Goal: Task Accomplishment & Management: Complete application form

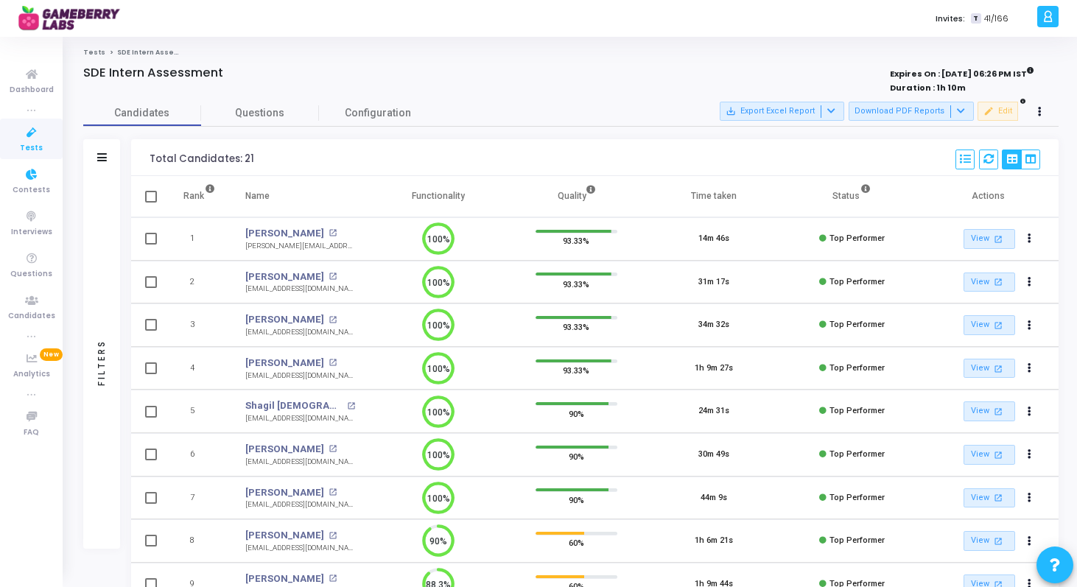
click at [32, 143] on span "Tests" at bounding box center [31, 148] width 23 height 13
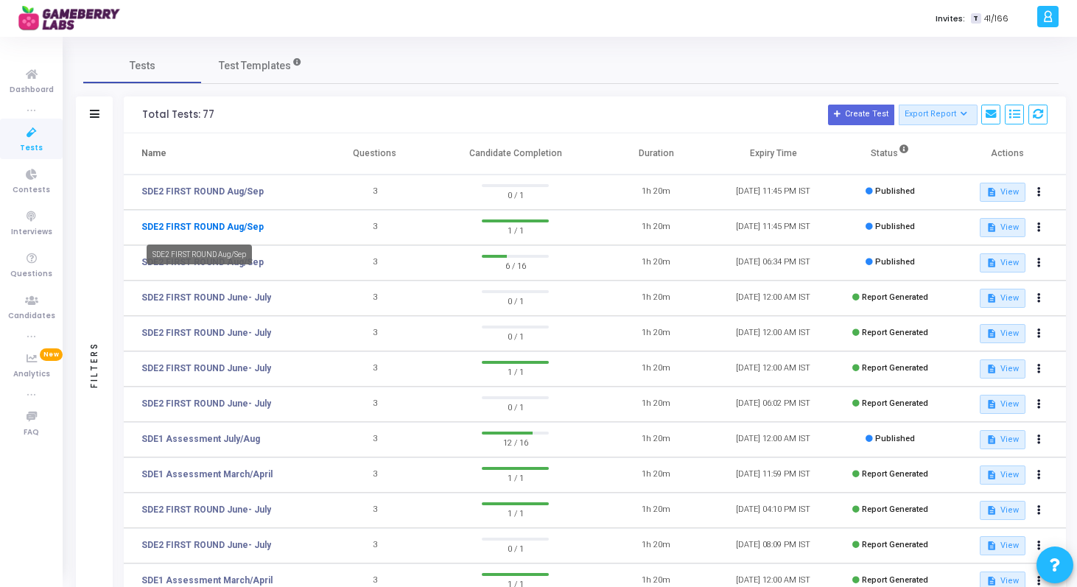
click at [185, 231] on link "SDE2 FIRST ROUND Aug/Sep" at bounding box center [202, 226] width 122 height 13
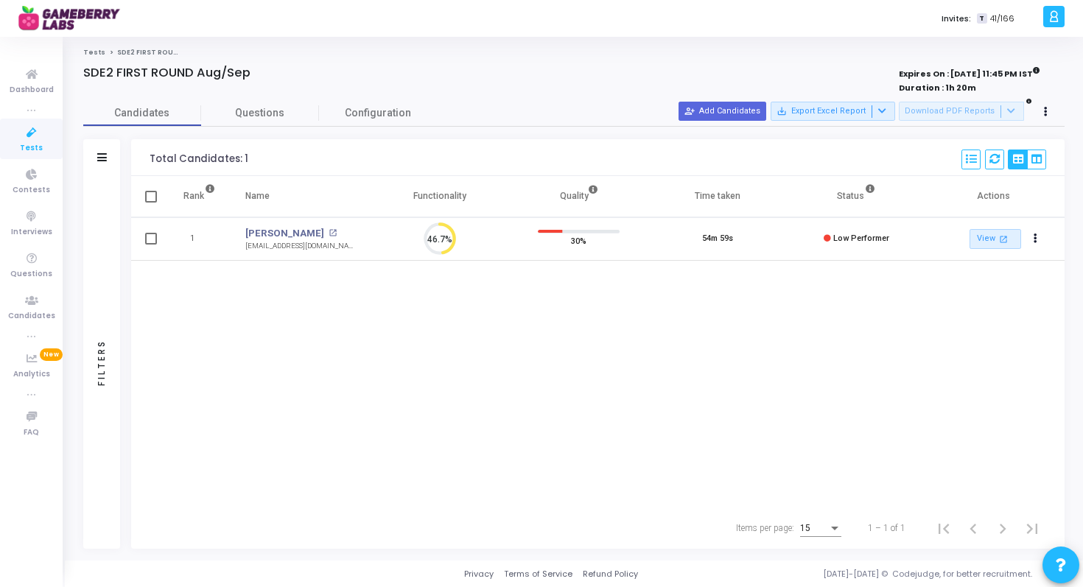
click at [32, 139] on icon at bounding box center [31, 133] width 31 height 18
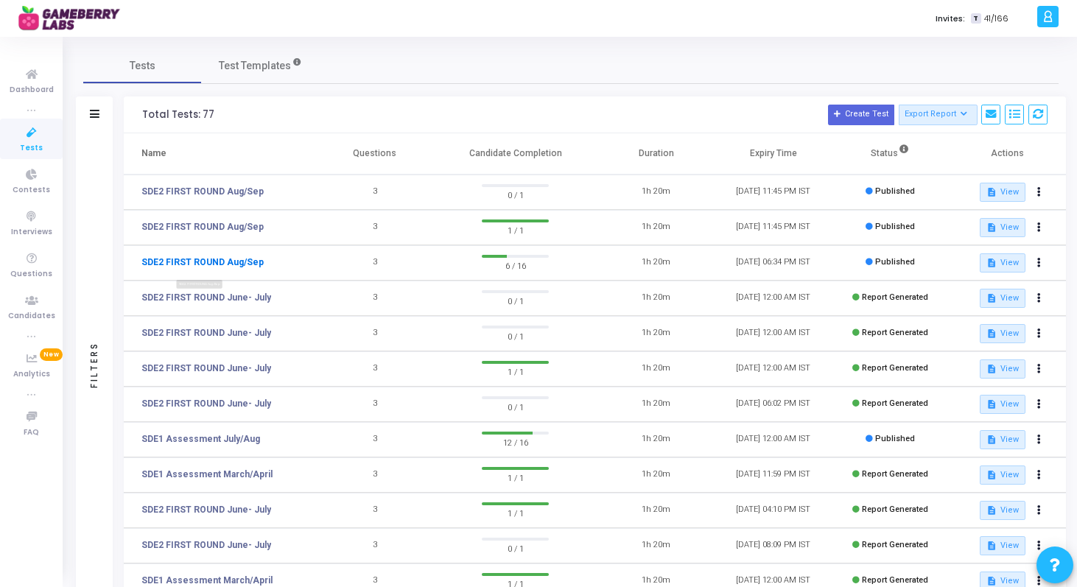
click at [224, 259] on link "SDE2 FIRST ROUND Aug/Sep" at bounding box center [202, 262] width 122 height 13
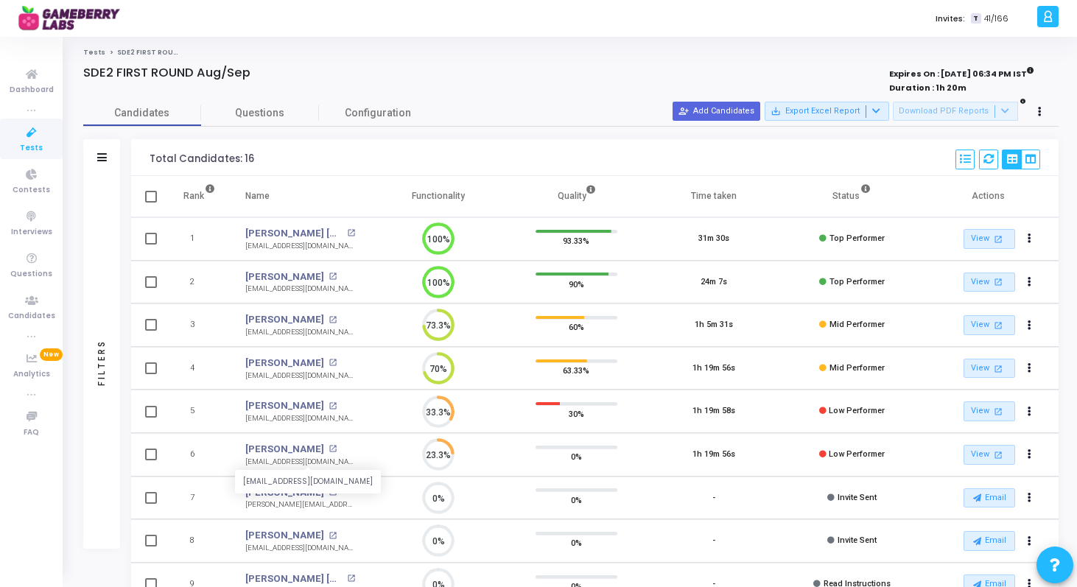
click at [278, 458] on div "[EMAIL_ADDRESS][DOMAIN_NAME]" at bounding box center [300, 462] width 110 height 11
copy tr "[EMAIL_ADDRESS][DOMAIN_NAME] 23.3%"
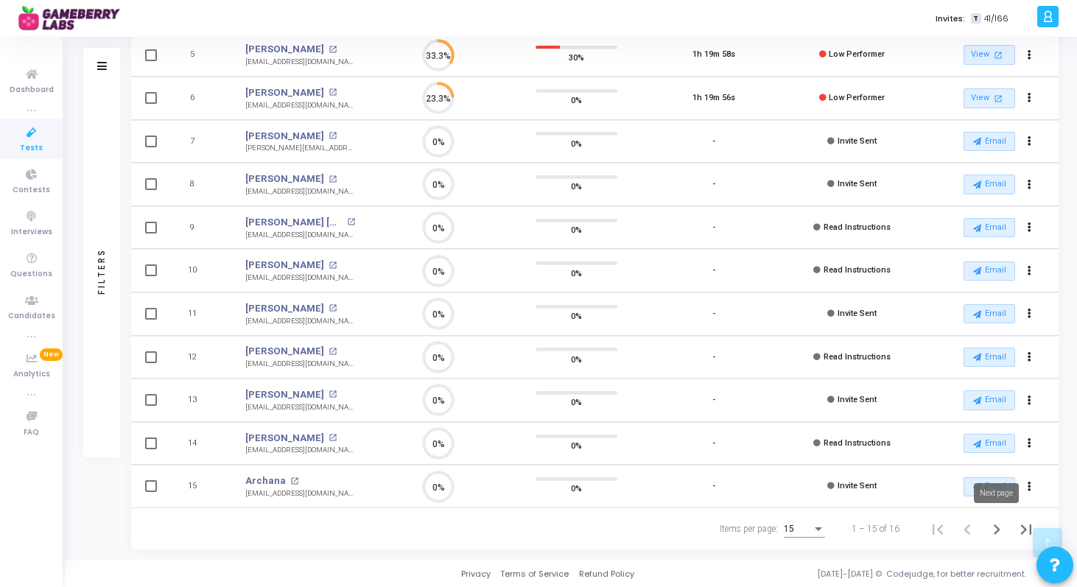
click at [1001, 533] on icon "Next page" at bounding box center [997, 530] width 21 height 21
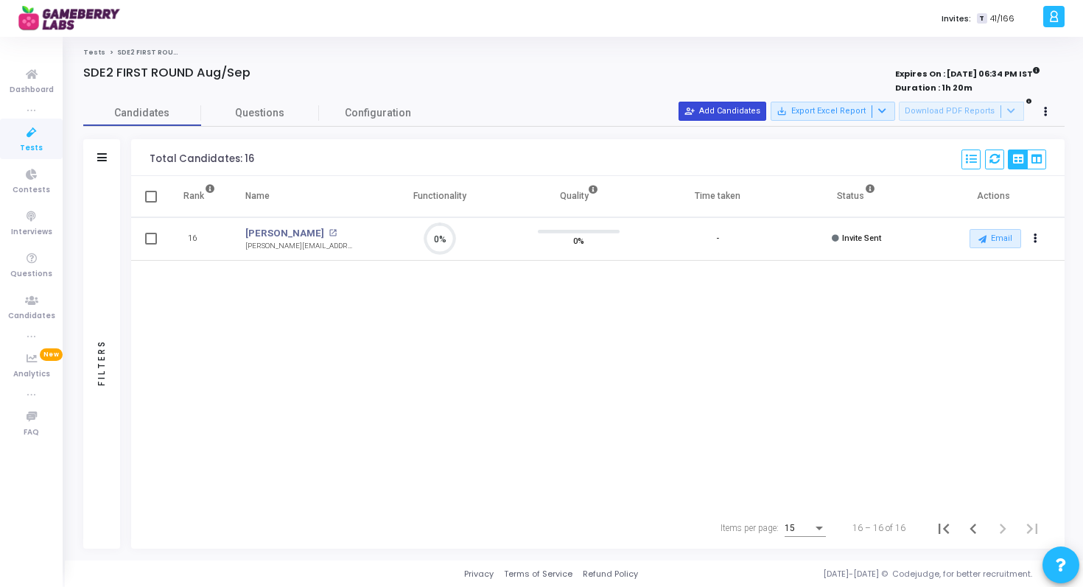
click at [758, 115] on button "person_add_alt Add Candidates" at bounding box center [723, 111] width 88 height 19
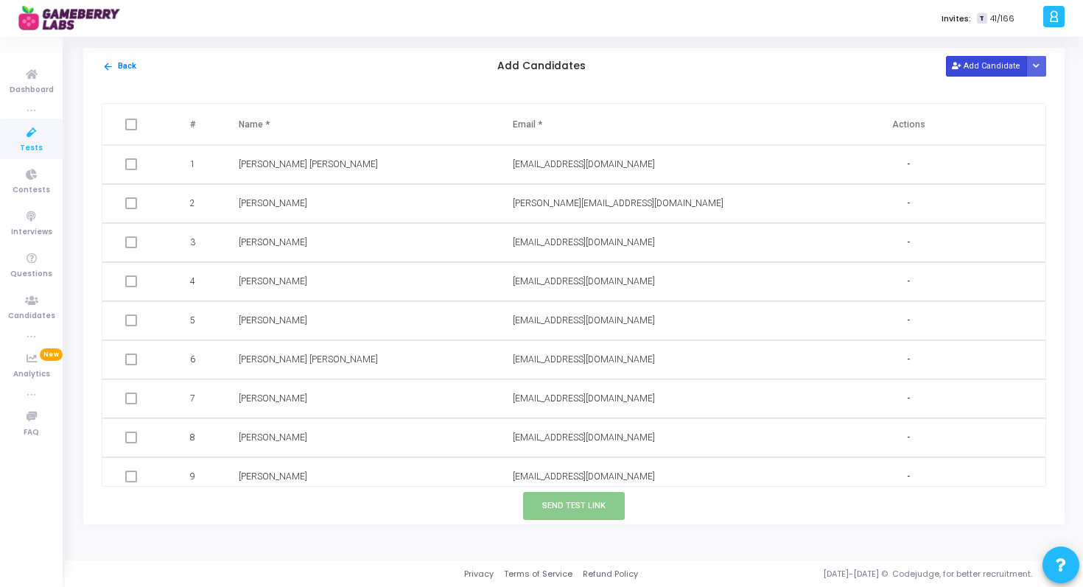
click at [974, 68] on button "Add Candidate" at bounding box center [986, 66] width 81 height 20
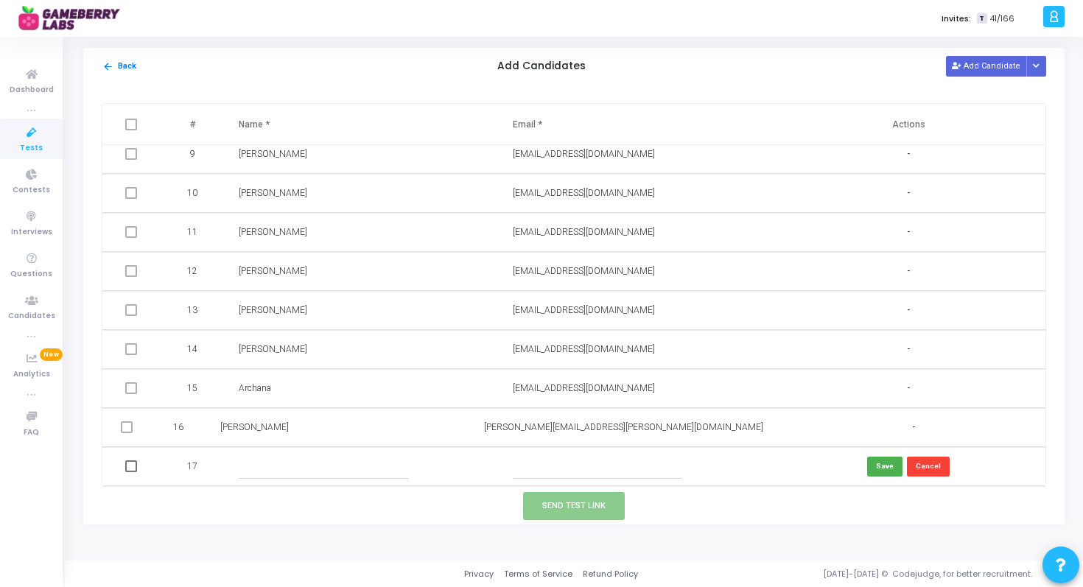
click at [246, 470] on input "text" at bounding box center [323, 467] width 169 height 24
paste input "[PERSON_NAME]"
type input "[PERSON_NAME]"
click at [525, 468] on input "text" at bounding box center [597, 467] width 169 height 24
paste input "[EMAIL_ADDRESS][DOMAIN_NAME]"
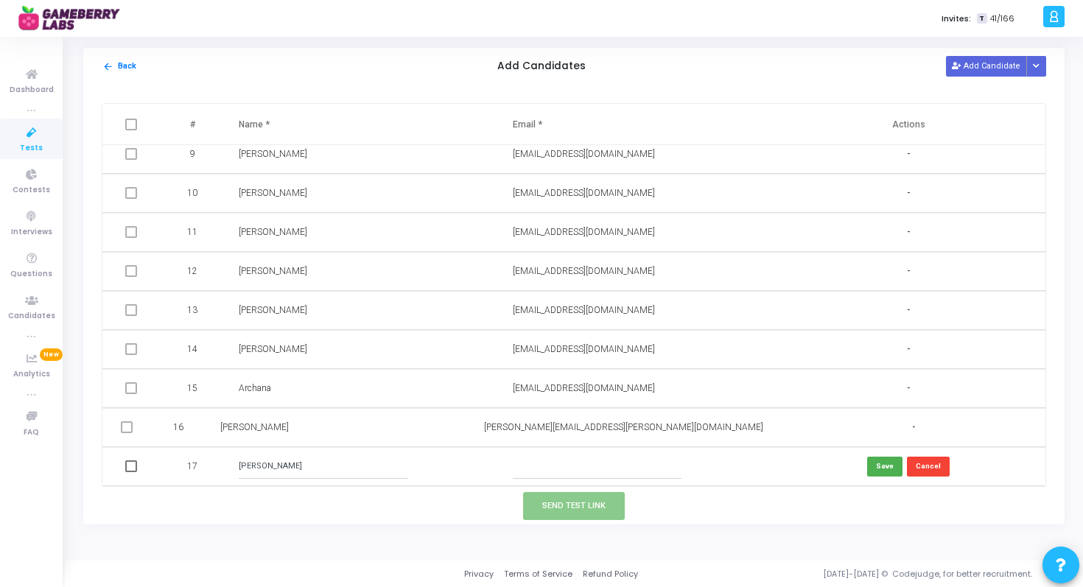
type input "[EMAIL_ADDRESS][DOMAIN_NAME]"
click at [877, 472] on button "Save" at bounding box center [884, 467] width 35 height 20
click at [127, 467] on span at bounding box center [131, 467] width 12 height 12
click at [130, 472] on input "checkbox" at bounding box center [130, 472] width 1 height 1
checkbox input "true"
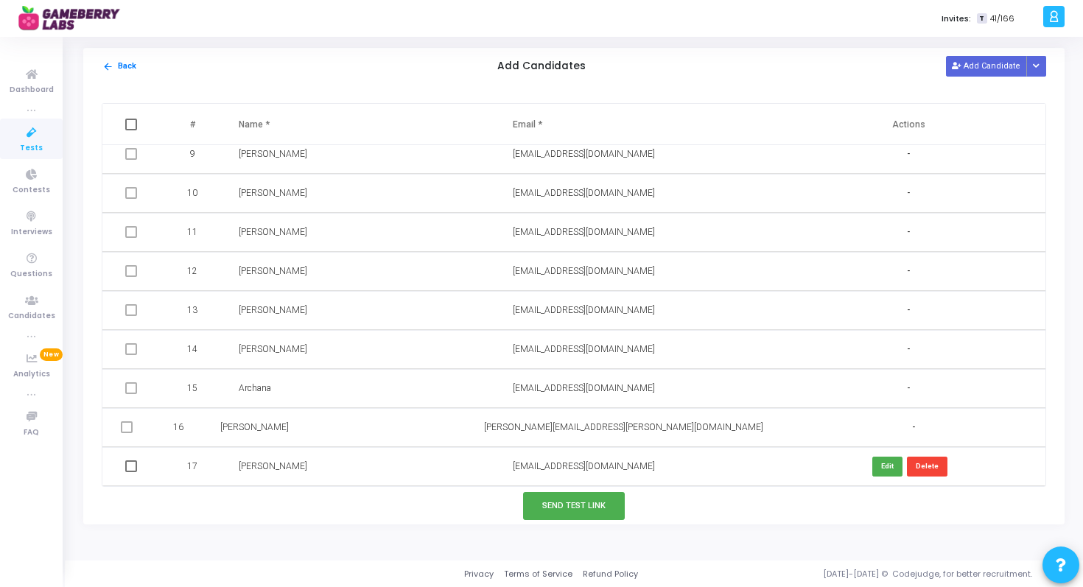
checkbox input "true"
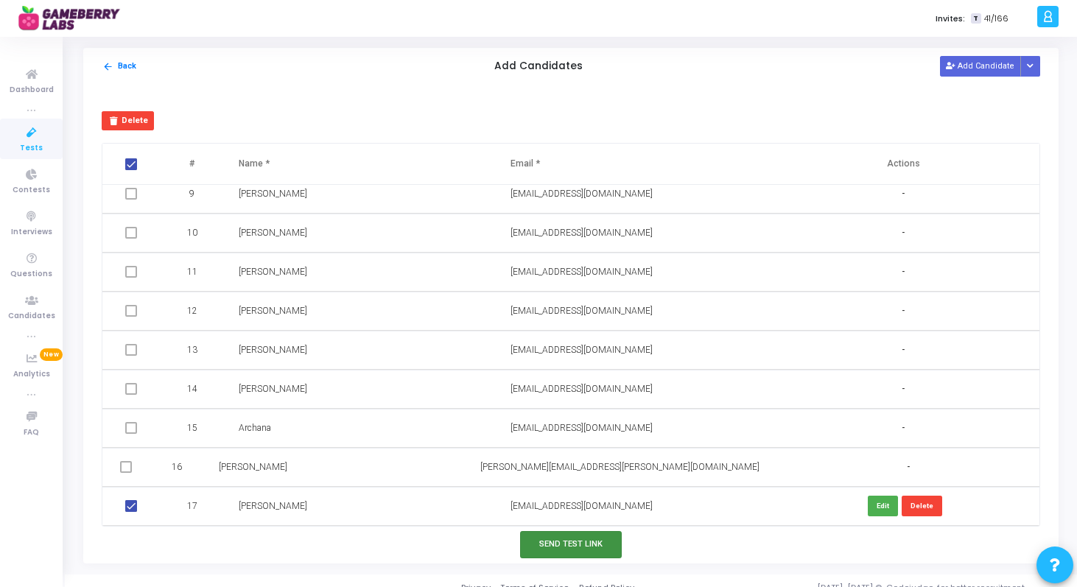
click at [563, 542] on button "Send Test Link" at bounding box center [571, 544] width 102 height 27
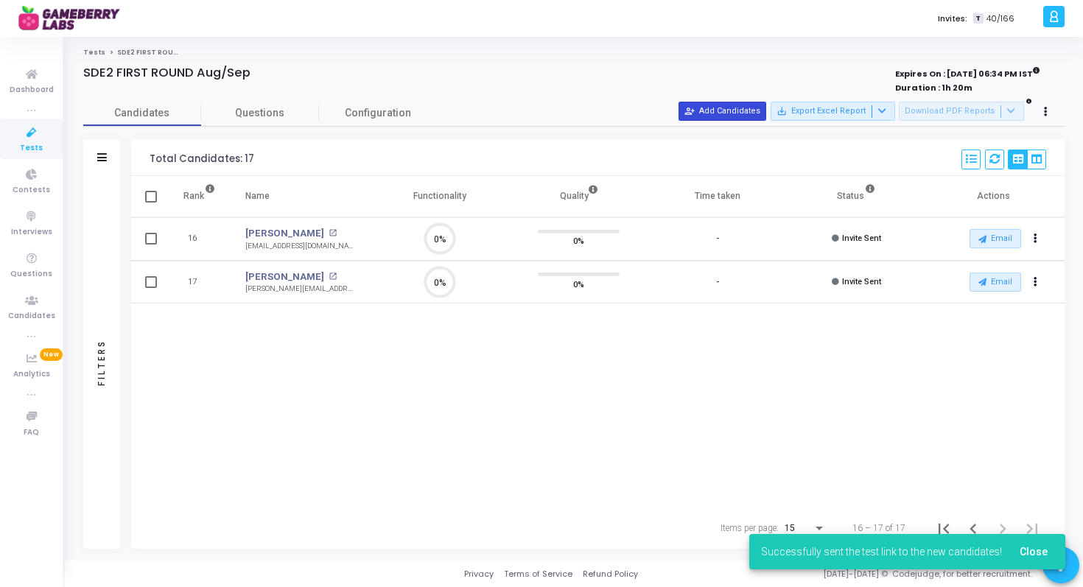
click at [752, 114] on button "person_add_alt Add Candidates" at bounding box center [723, 111] width 88 height 19
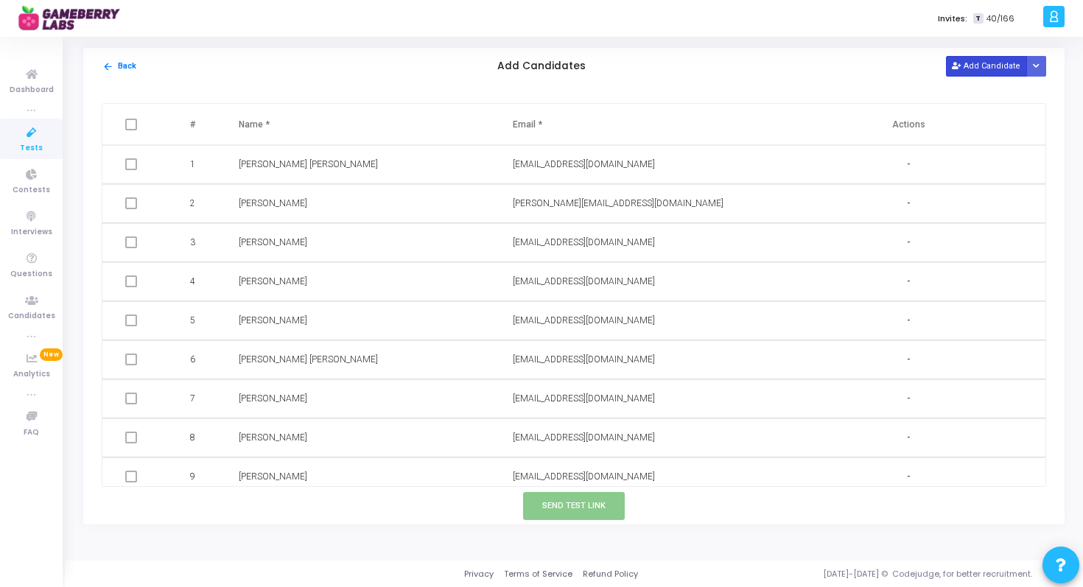
click at [969, 62] on button "Add Candidate" at bounding box center [986, 66] width 81 height 20
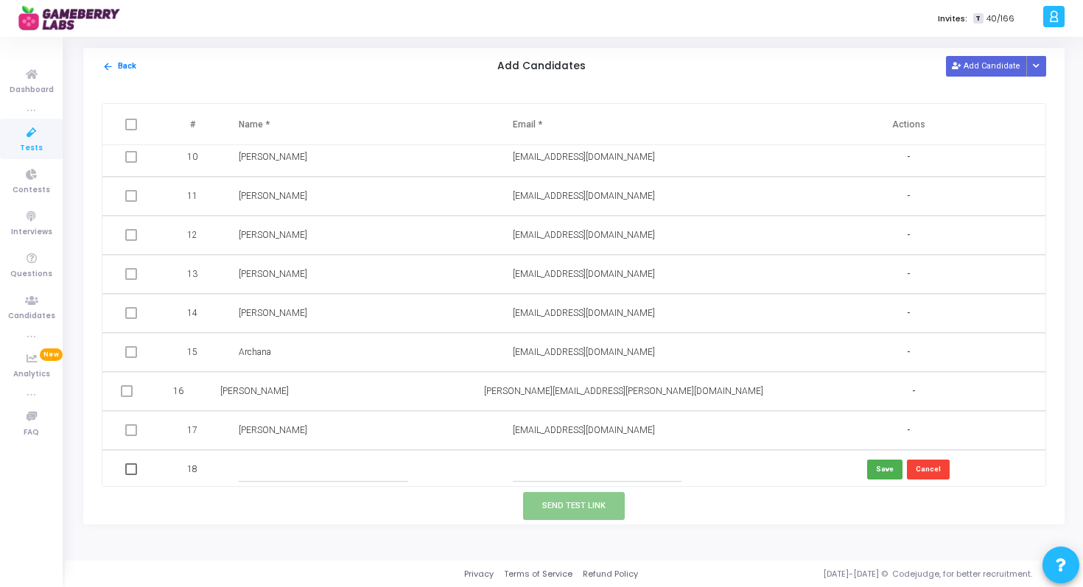
scroll to position [362, 0]
click at [272, 467] on input "text" at bounding box center [323, 467] width 169 height 24
paste input "[PERSON_NAME]"
type input "[PERSON_NAME]"
click at [543, 461] on input "text" at bounding box center [597, 467] width 169 height 24
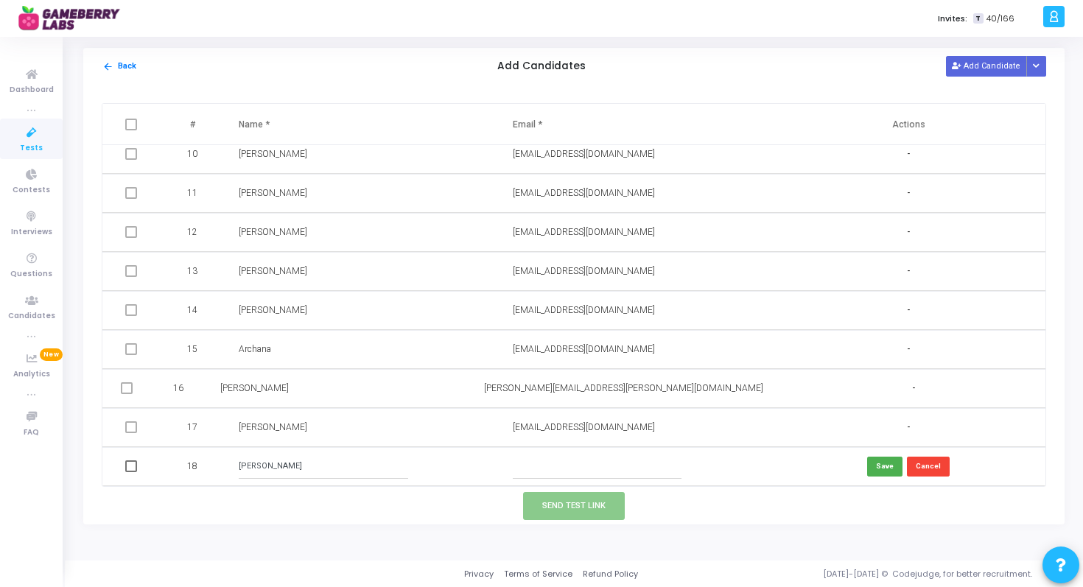
paste input "[EMAIL_ADDRESS][DOMAIN_NAME]"
type input "[EMAIL_ADDRESS][DOMAIN_NAME]"
click at [879, 466] on button "Save" at bounding box center [884, 467] width 35 height 20
click at [129, 472] on span at bounding box center [131, 467] width 12 height 12
click at [130, 472] on input "checkbox" at bounding box center [130, 472] width 1 height 1
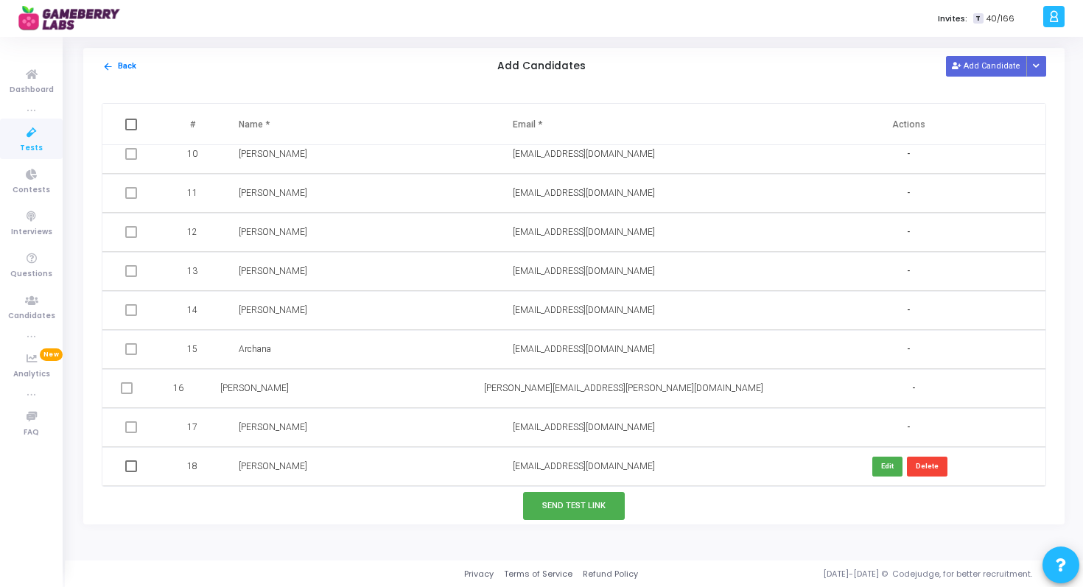
checkbox input "true"
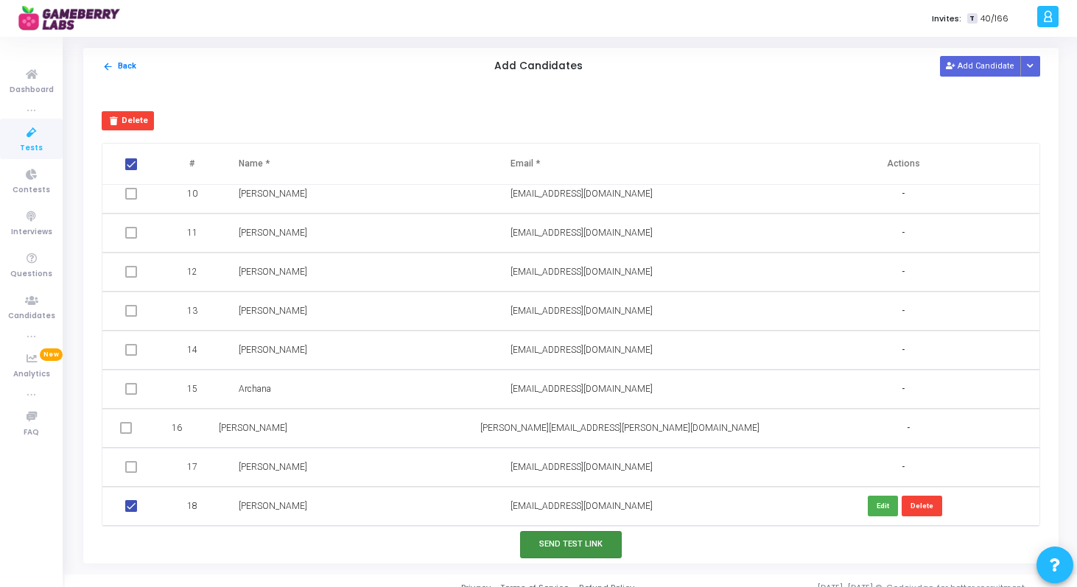
click at [579, 553] on button "Send Test Link" at bounding box center [571, 544] width 102 height 27
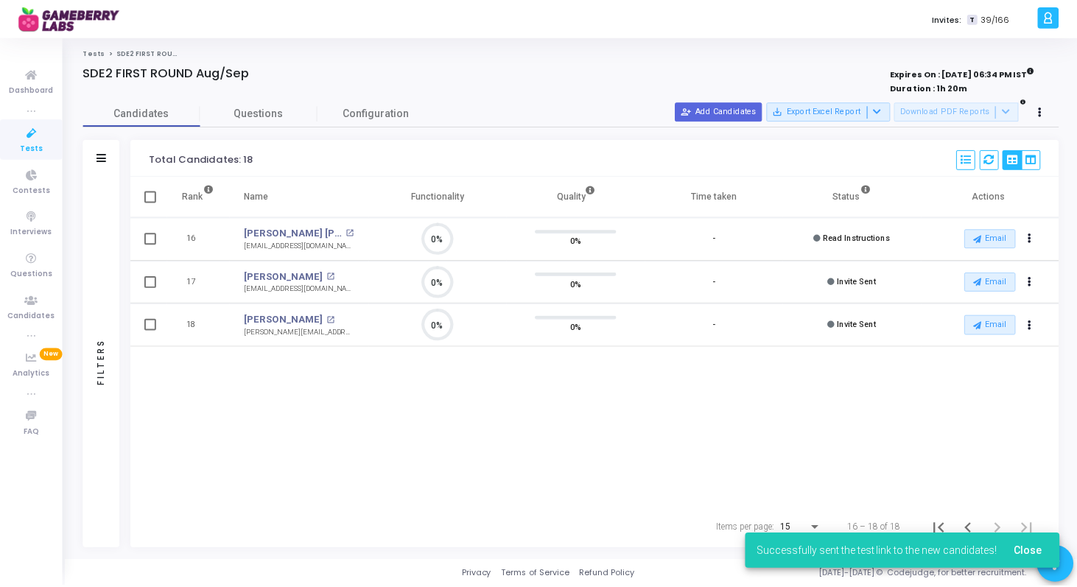
scroll to position [31, 38]
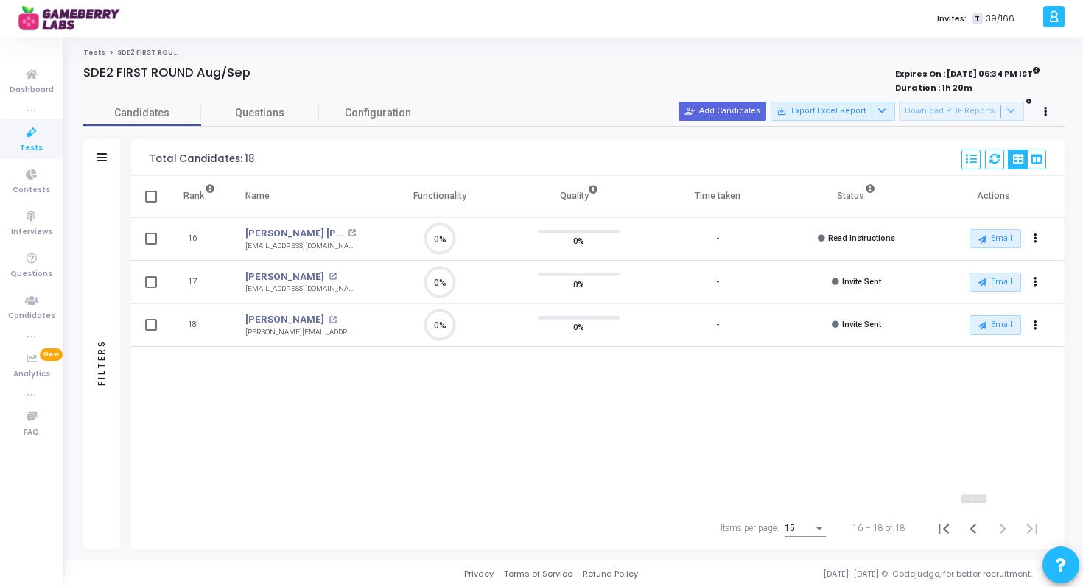
click at [976, 528] on icon "Previous page" at bounding box center [973, 529] width 21 height 21
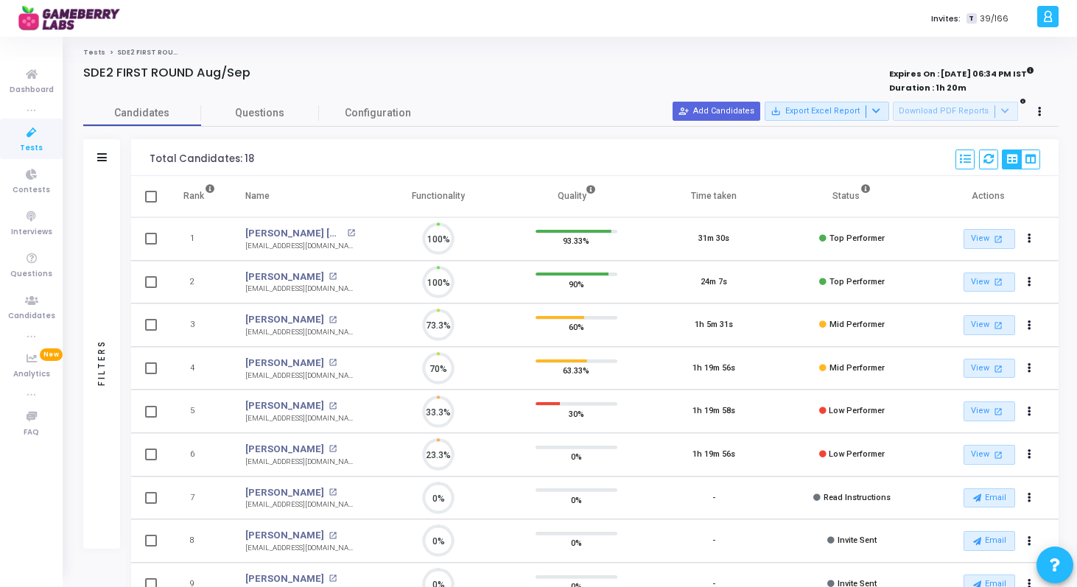
scroll to position [31, 38]
click at [743, 111] on button "person_add_alt Add Candidates" at bounding box center [717, 111] width 88 height 19
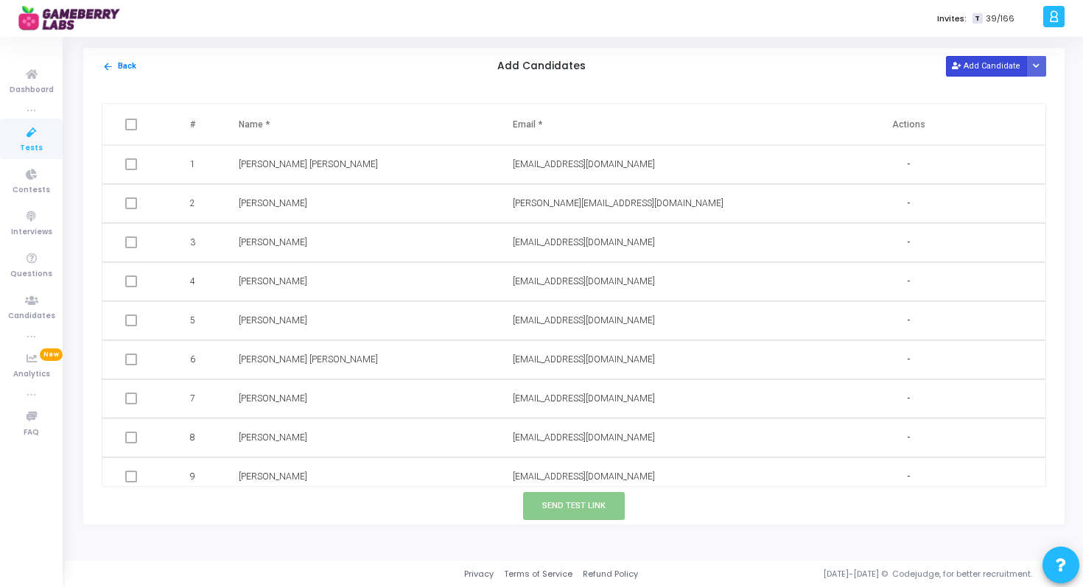
click at [975, 67] on button "Add Candidate" at bounding box center [986, 66] width 81 height 20
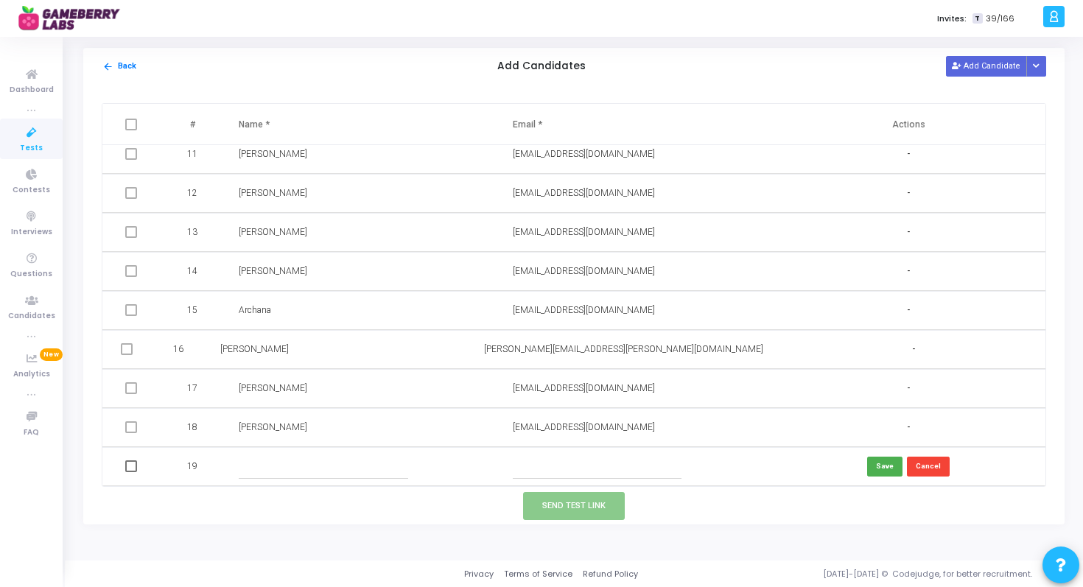
click at [264, 458] on input "text" at bounding box center [323, 467] width 169 height 24
paste input "[PERSON_NAME] [PERSON_NAME]"
type input "[PERSON_NAME] [PERSON_NAME]"
click at [549, 459] on input "text" at bounding box center [597, 467] width 169 height 24
paste input "[PERSON_NAME][EMAIL_ADDRESS][PERSON_NAME][DOMAIN_NAME]"
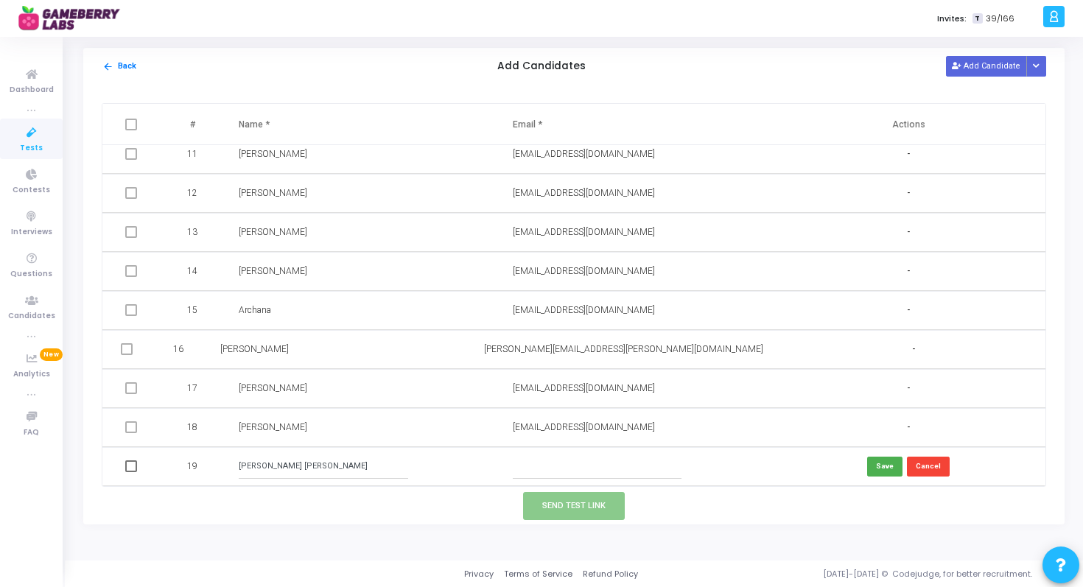
type input "[PERSON_NAME][EMAIL_ADDRESS][PERSON_NAME][DOMAIN_NAME]"
click at [871, 467] on button "Save" at bounding box center [884, 467] width 35 height 20
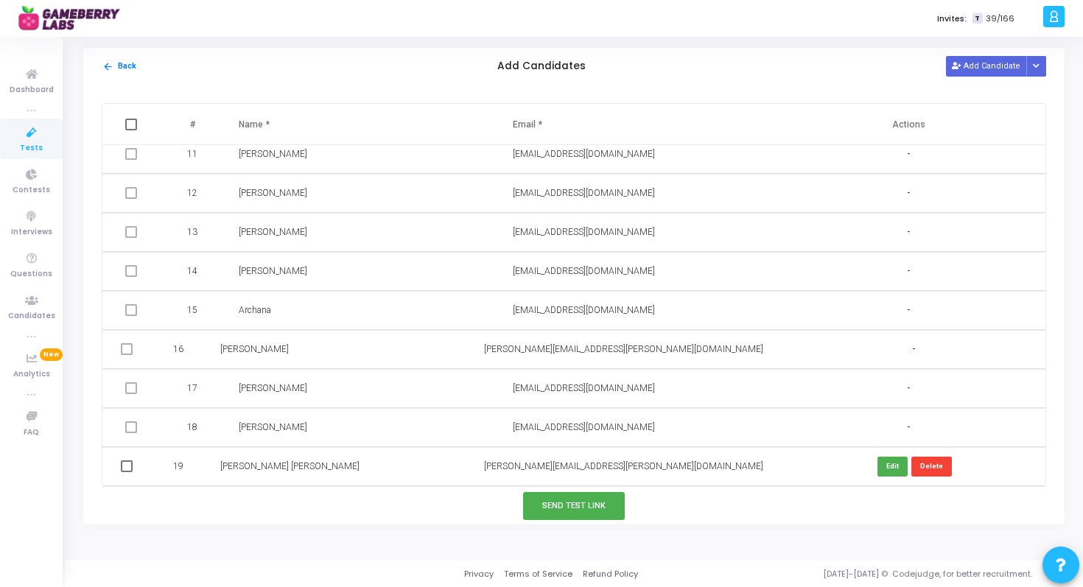
click at [133, 467] on span at bounding box center [127, 467] width 12 height 12
click at [127, 472] on input "checkbox" at bounding box center [126, 472] width 1 height 1
checkbox input "true"
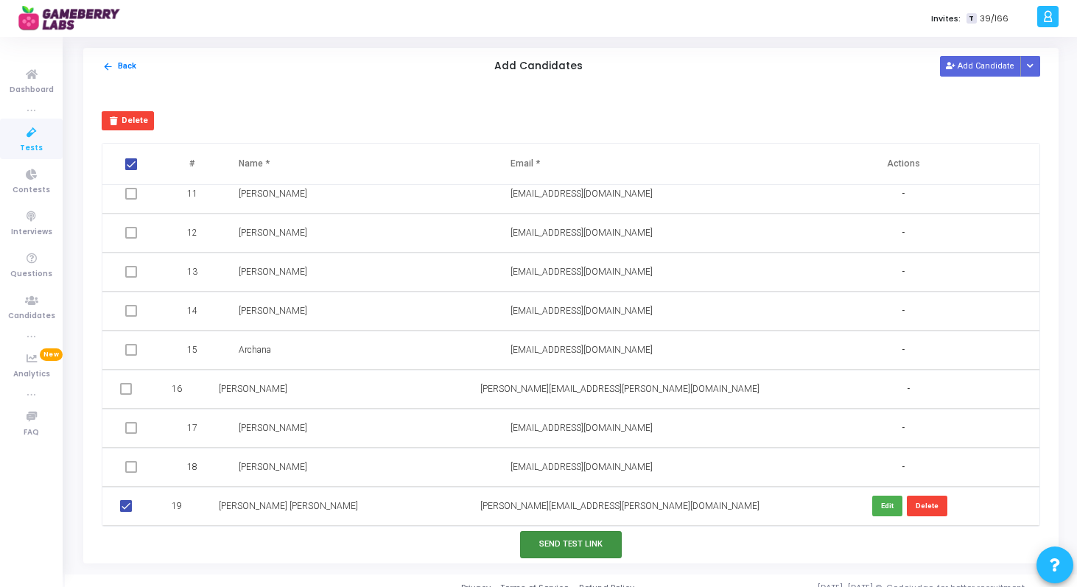
click at [566, 551] on button "Send Test Link" at bounding box center [571, 544] width 102 height 27
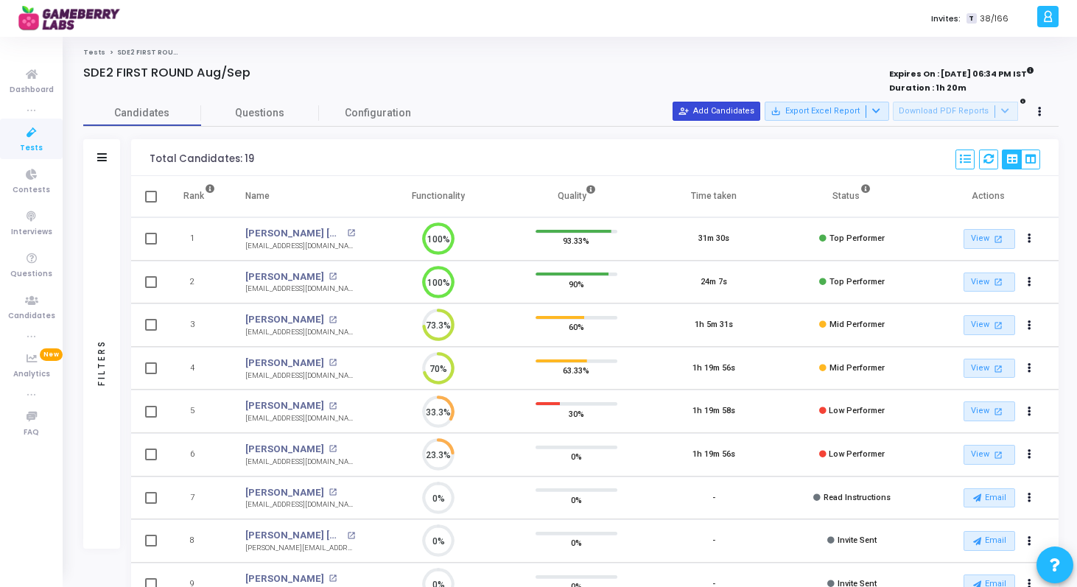
click at [730, 109] on button "person_add_alt Add Candidates" at bounding box center [717, 111] width 88 height 19
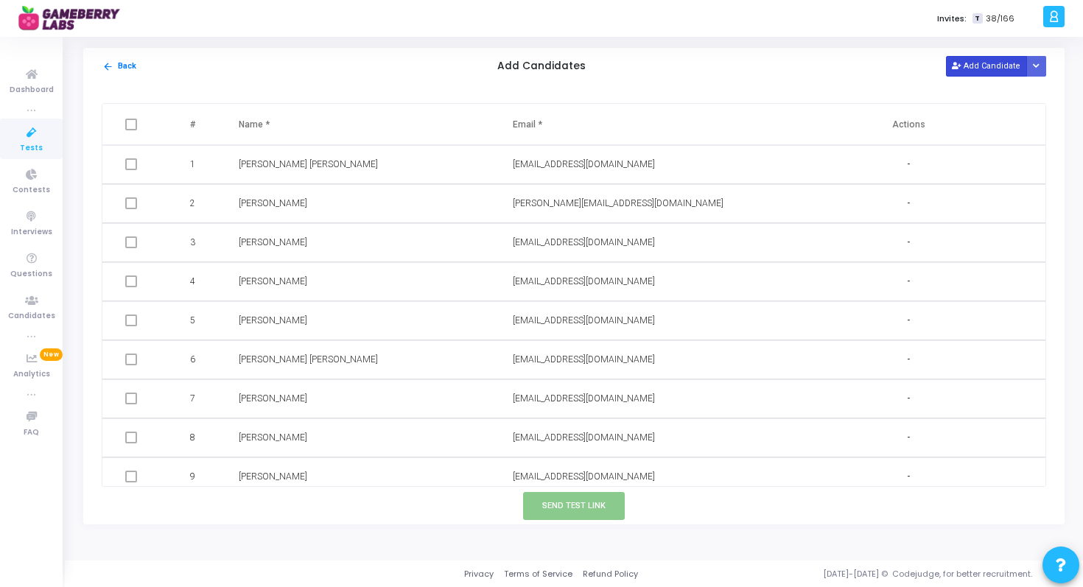
click at [990, 62] on button "Add Candidate" at bounding box center [986, 66] width 81 height 20
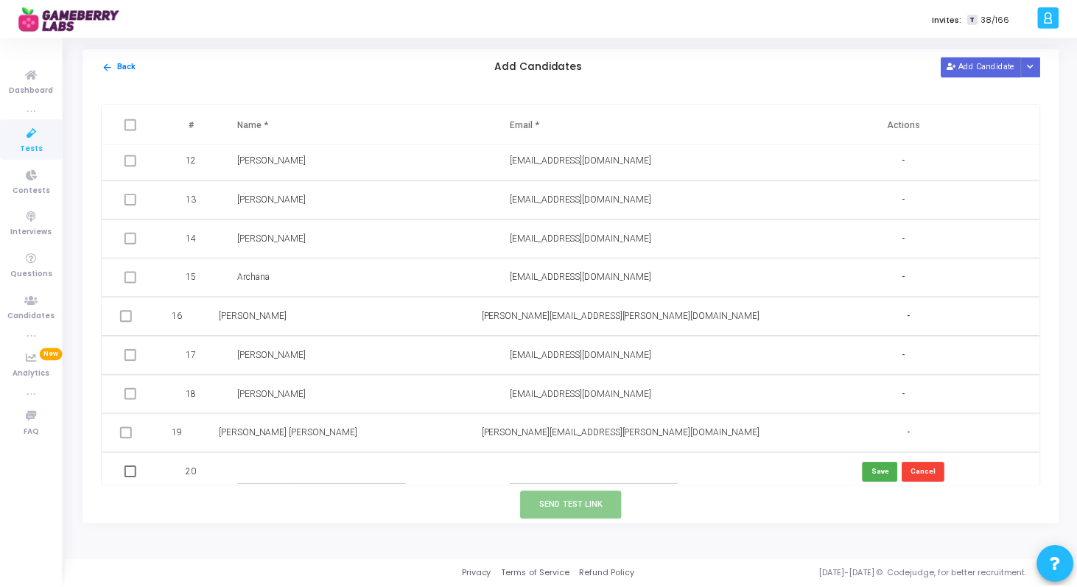
scroll to position [440, 0]
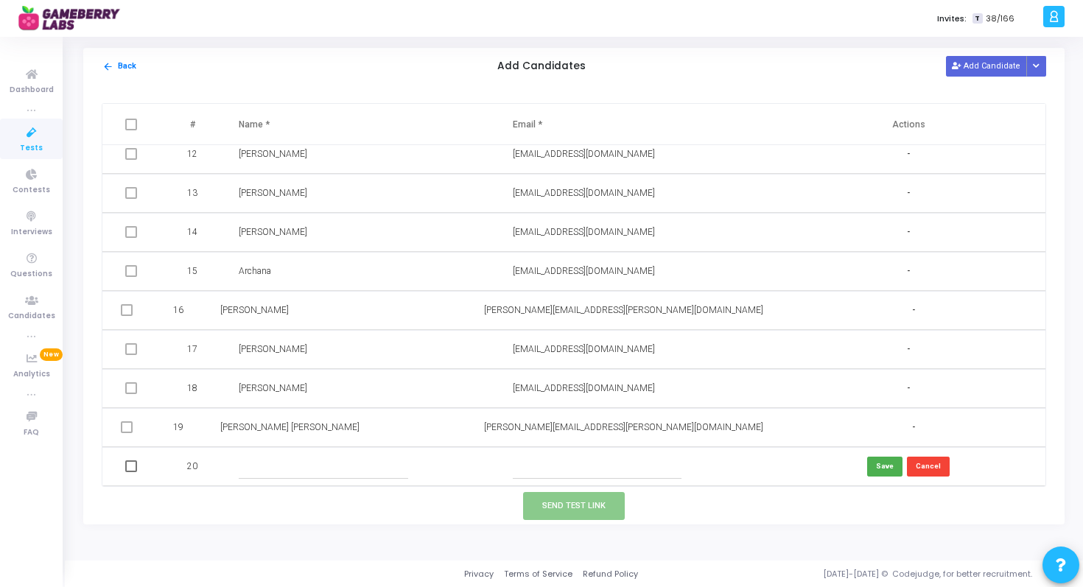
click at [297, 463] on input "text" at bounding box center [323, 467] width 169 height 24
paste input "[PERSON_NAME]"
type input "[PERSON_NAME]"
click at [536, 468] on input "text" at bounding box center [597, 467] width 169 height 24
paste input "[EMAIL_ADDRESS][DOMAIN_NAME]"
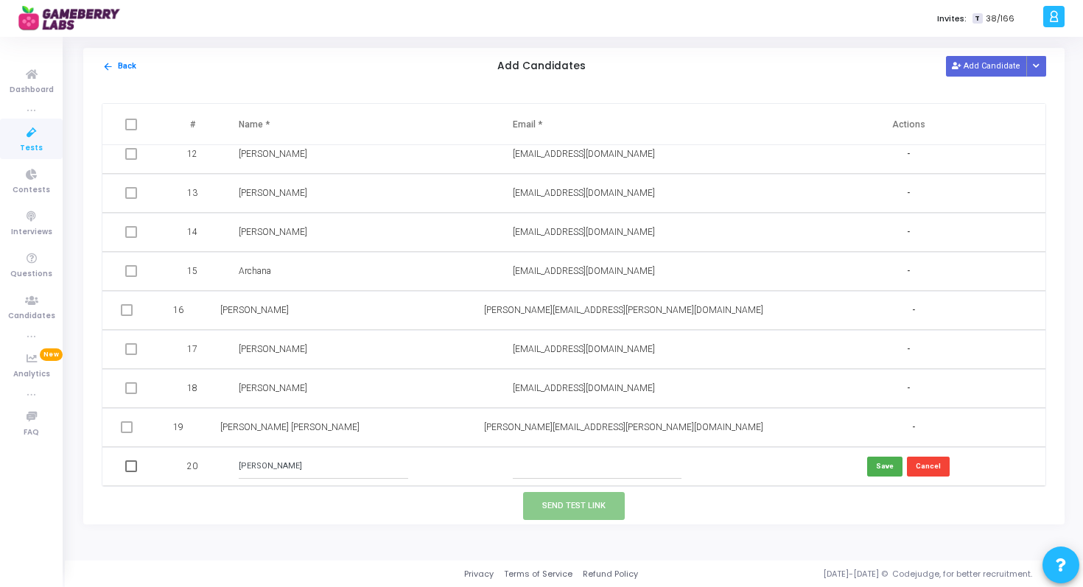
type input "[EMAIL_ADDRESS][DOMAIN_NAME]"
click at [887, 466] on button "Save" at bounding box center [884, 467] width 35 height 20
click at [133, 467] on span at bounding box center [131, 467] width 12 height 12
click at [131, 472] on input "checkbox" at bounding box center [130, 472] width 1 height 1
checkbox input "true"
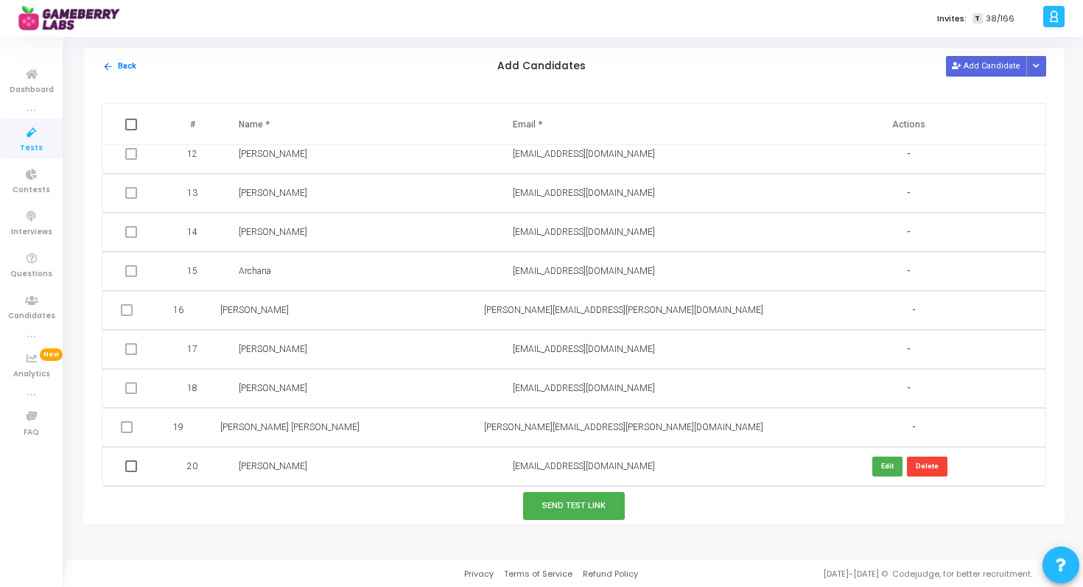
checkbox input "true"
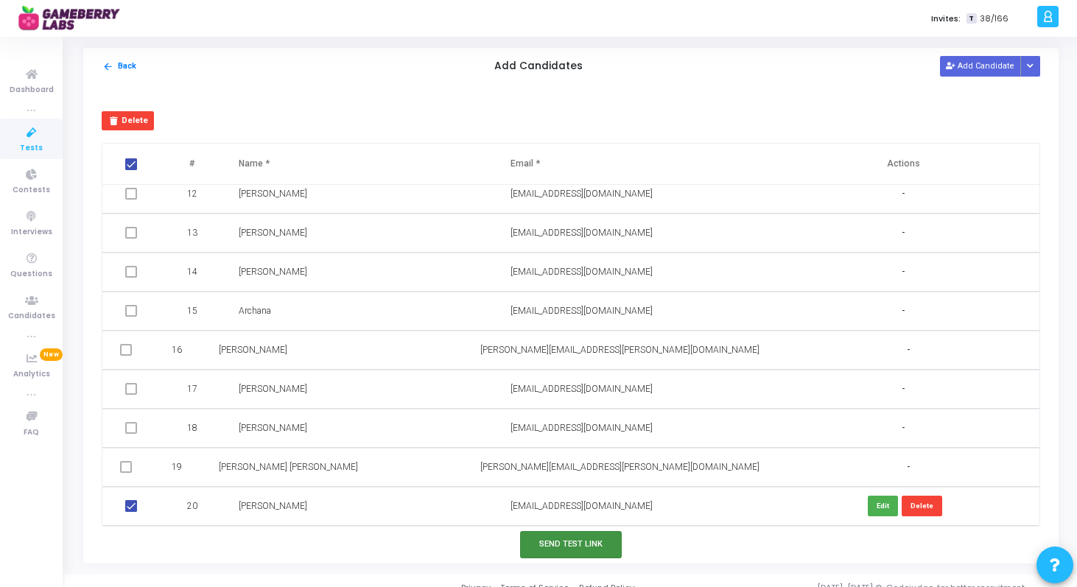
click at [554, 545] on button "Send Test Link" at bounding box center [571, 544] width 102 height 27
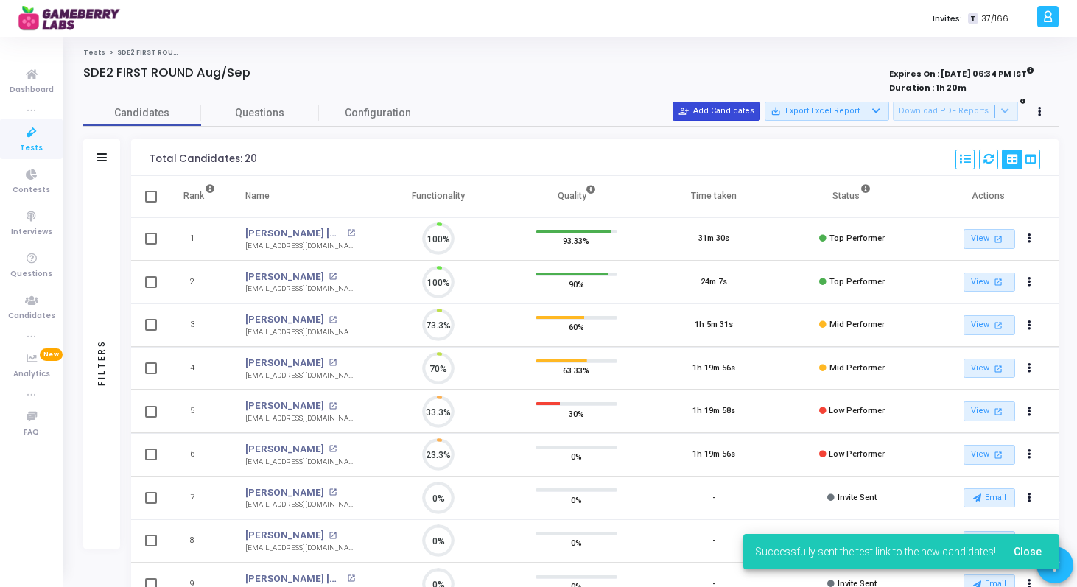
scroll to position [31, 38]
click at [740, 119] on button "person_add_alt Add Candidates" at bounding box center [717, 111] width 88 height 19
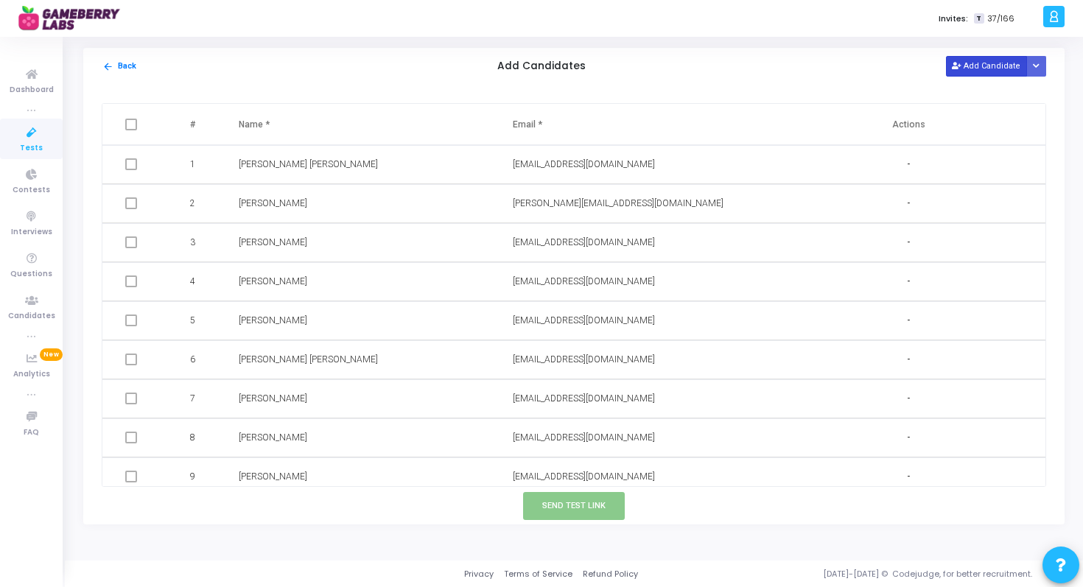
click at [962, 71] on button "Add Candidate" at bounding box center [986, 66] width 81 height 20
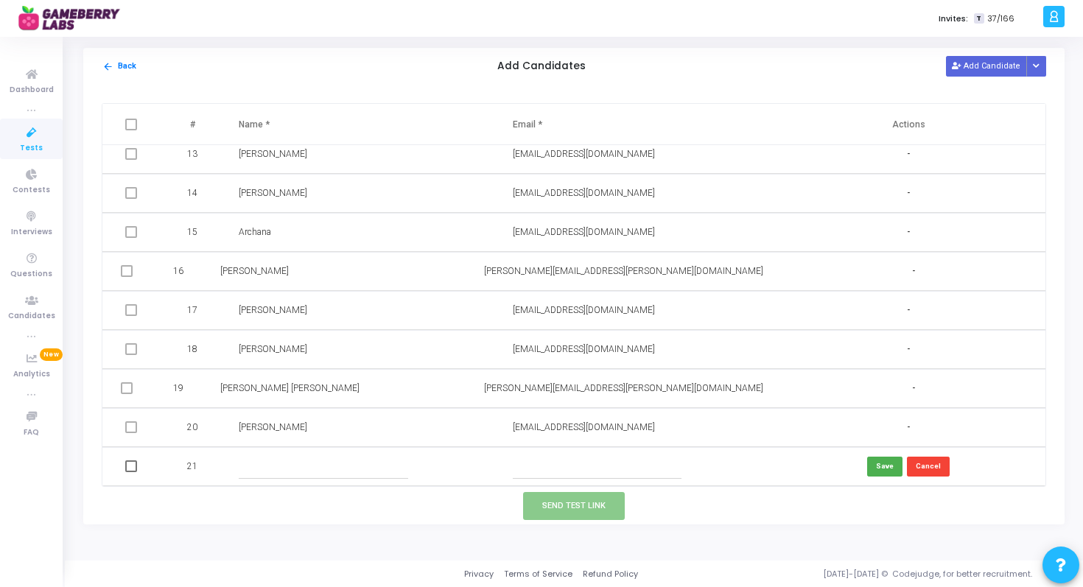
click at [254, 470] on input "text" at bounding box center [323, 467] width 169 height 24
paste input "[PERSON_NAME]"
type input "[PERSON_NAME]"
click at [551, 468] on input "text" at bounding box center [597, 467] width 169 height 24
paste input "[EMAIL_ADDRESS][DOMAIN_NAME]"
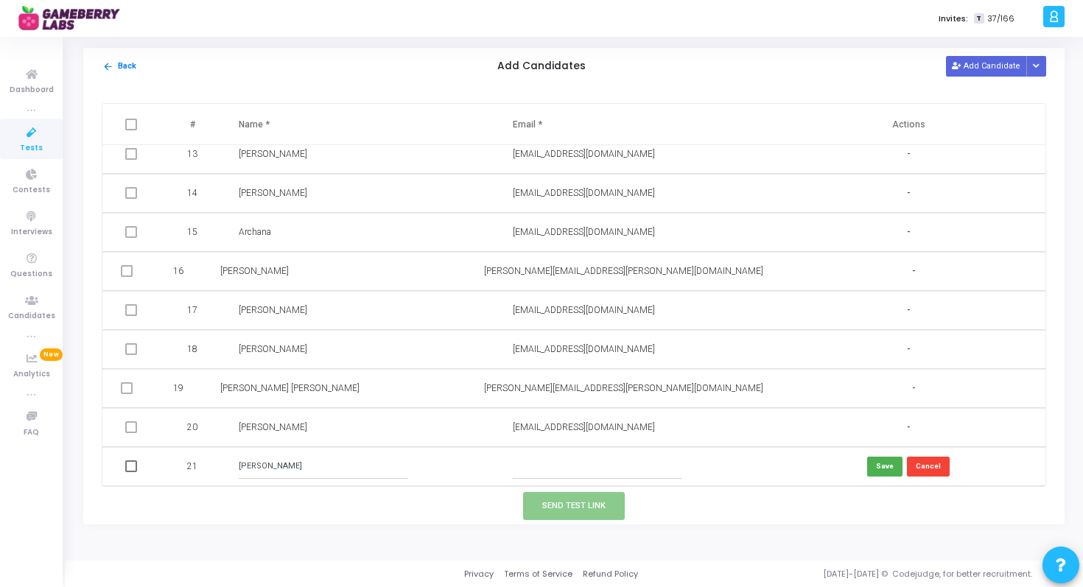
type input "[EMAIL_ADDRESS][DOMAIN_NAME]"
click at [884, 467] on button "Save" at bounding box center [884, 467] width 35 height 20
click at [132, 469] on span at bounding box center [131, 467] width 12 height 12
click at [131, 472] on input "checkbox" at bounding box center [130, 472] width 1 height 1
checkbox input "true"
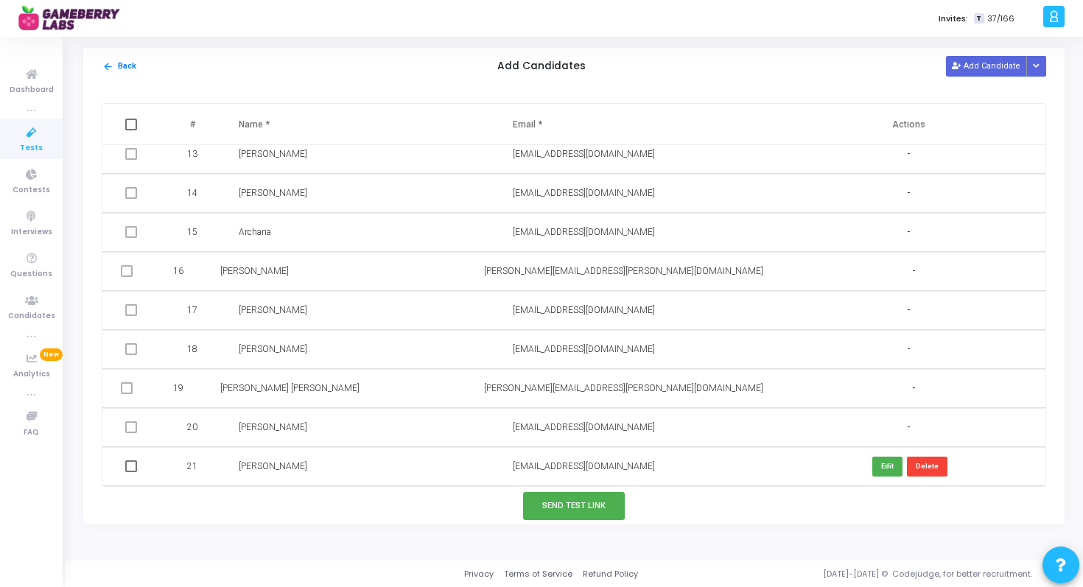
checkbox input "true"
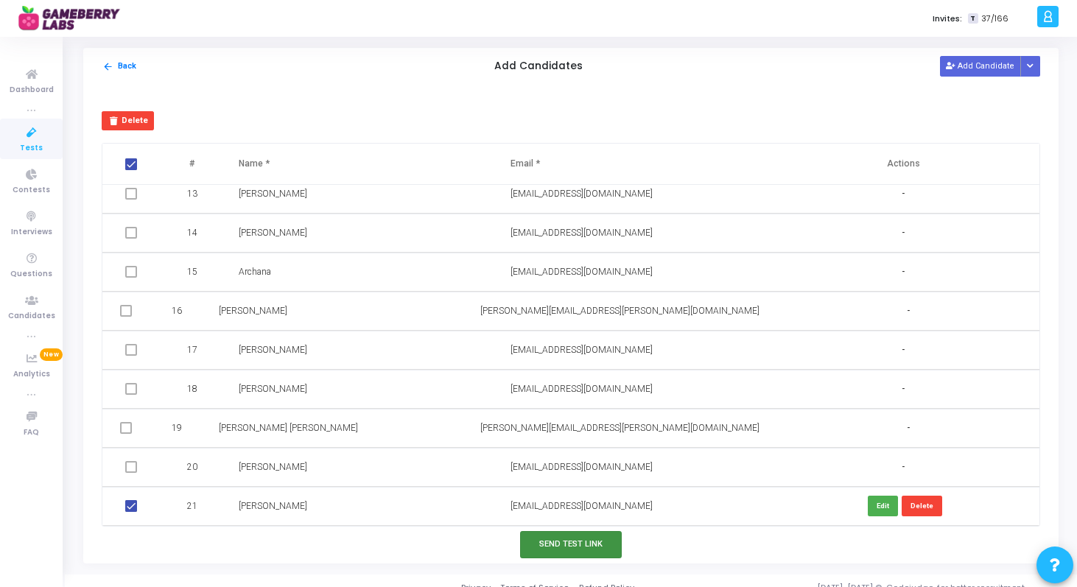
click at [565, 552] on button "Send Test Link" at bounding box center [571, 544] width 102 height 27
